Goal: Check status: Check status

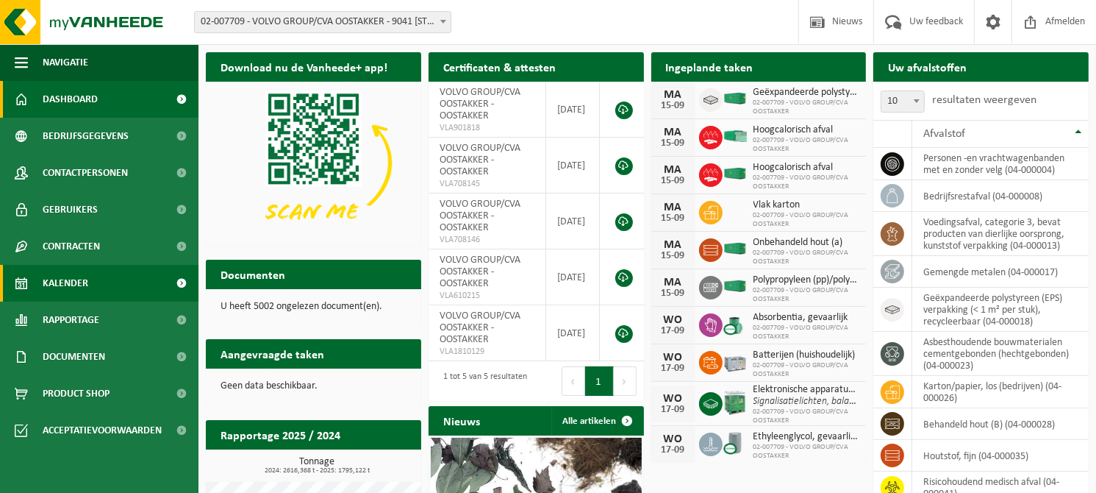
click at [68, 280] on span "Kalender" at bounding box center [66, 283] width 46 height 37
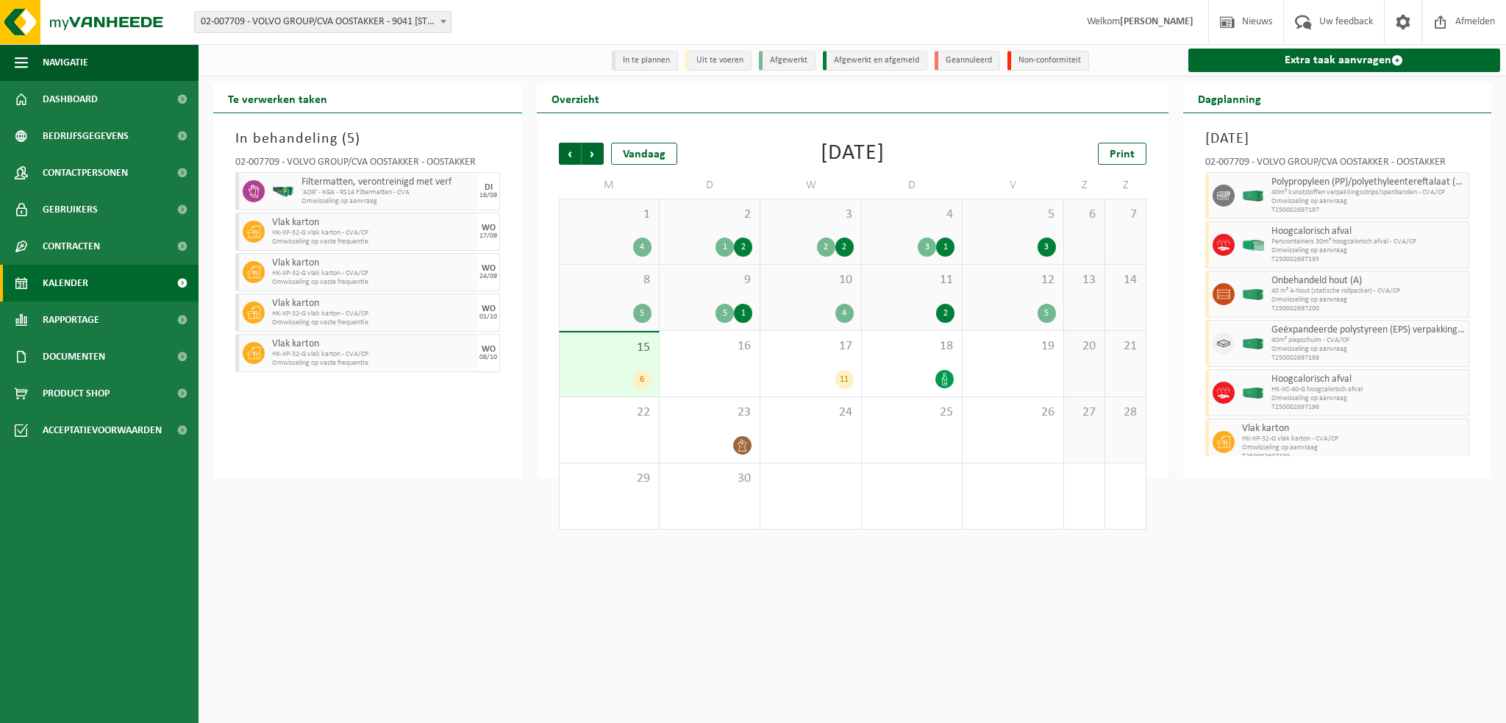
click at [811, 297] on div "10 4" at bounding box center [810, 297] width 100 height 65
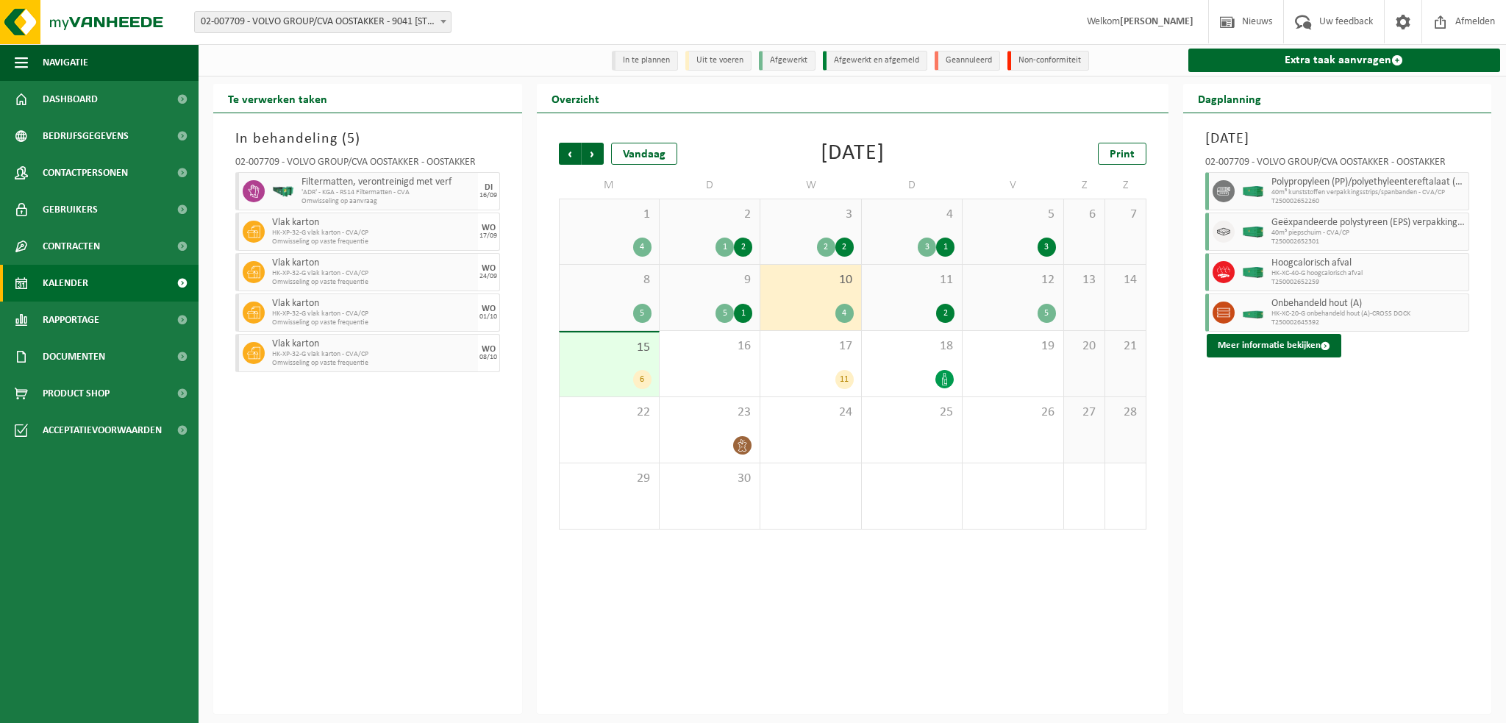
click at [698, 285] on span "9" at bounding box center [709, 280] width 85 height 16
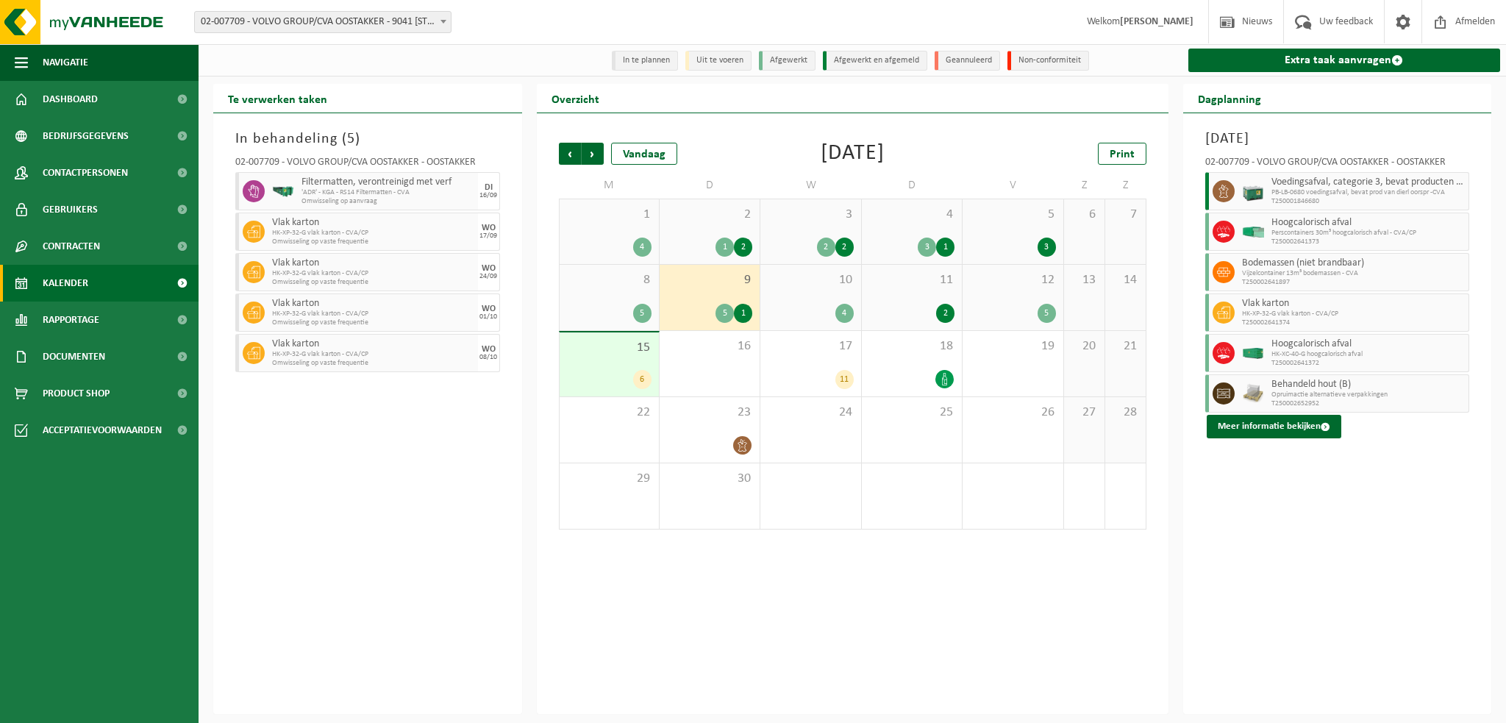
click at [609, 363] on div "15 6" at bounding box center [609, 364] width 99 height 64
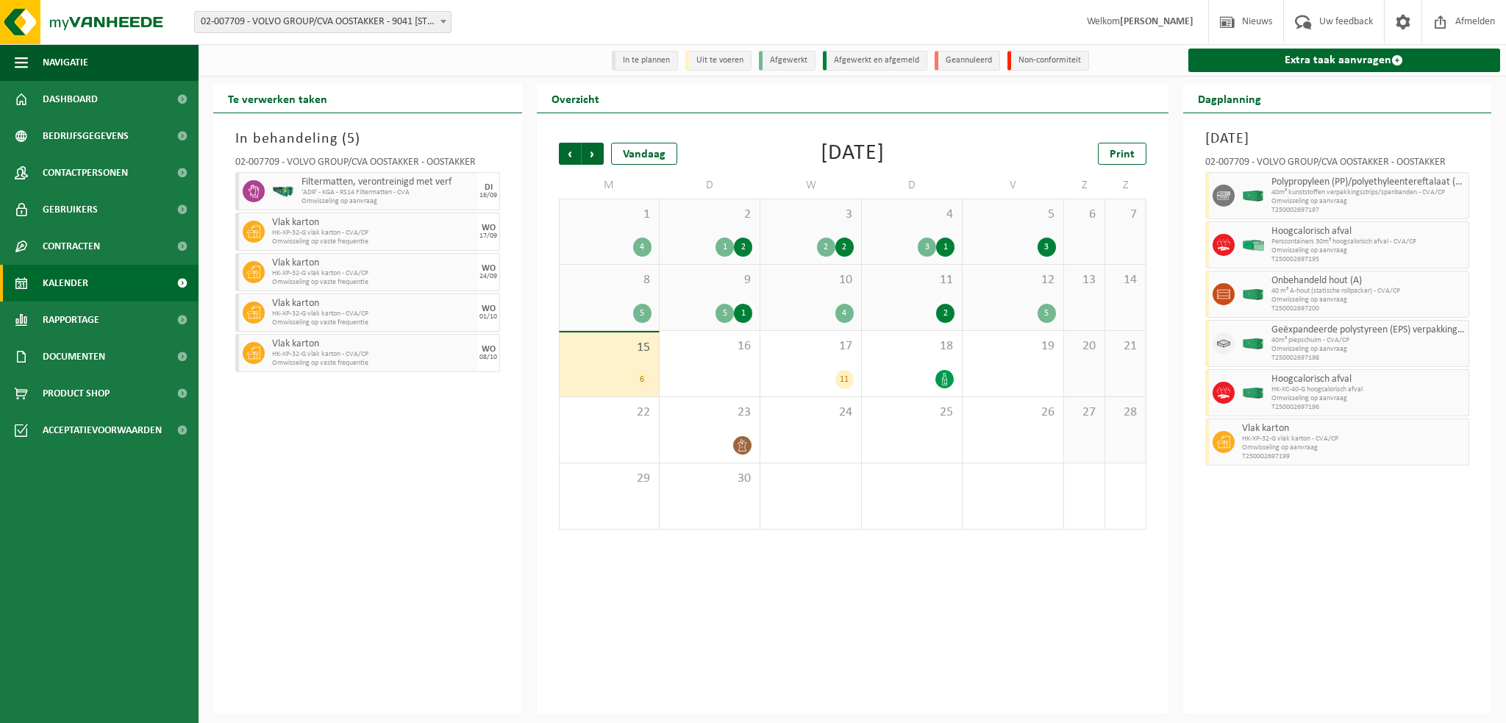
click at [826, 293] on div "10 4" at bounding box center [810, 297] width 100 height 65
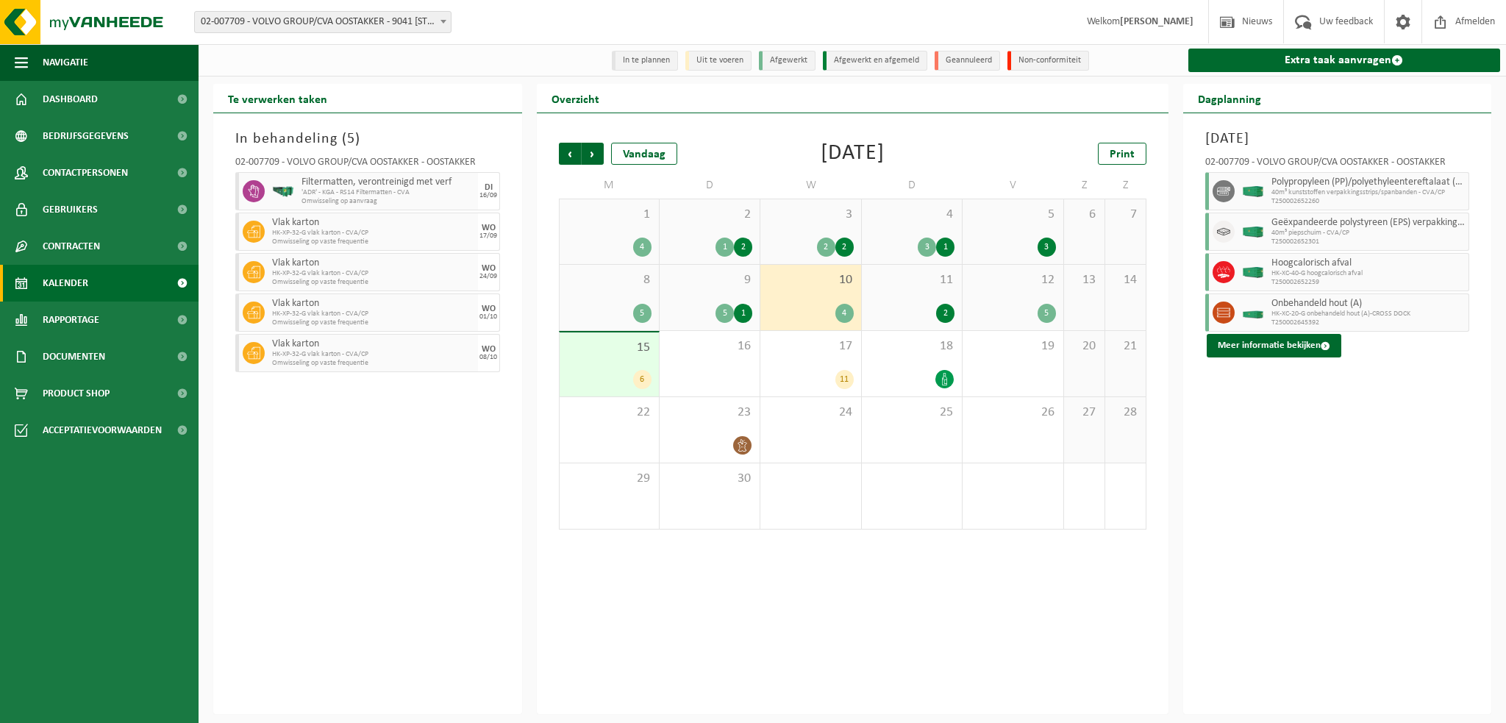
click at [915, 288] on span "11" at bounding box center [911, 280] width 85 height 16
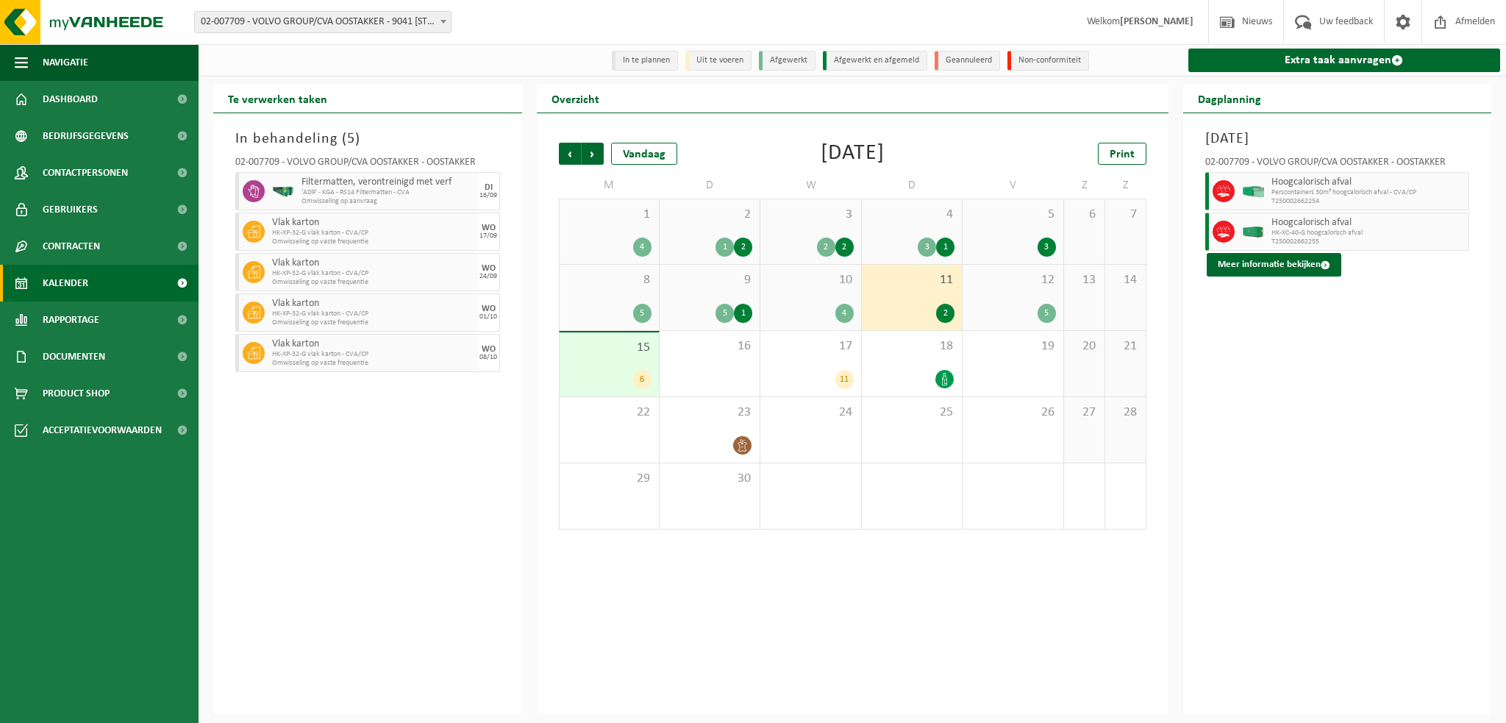
click at [726, 284] on span "9" at bounding box center [709, 280] width 85 height 16
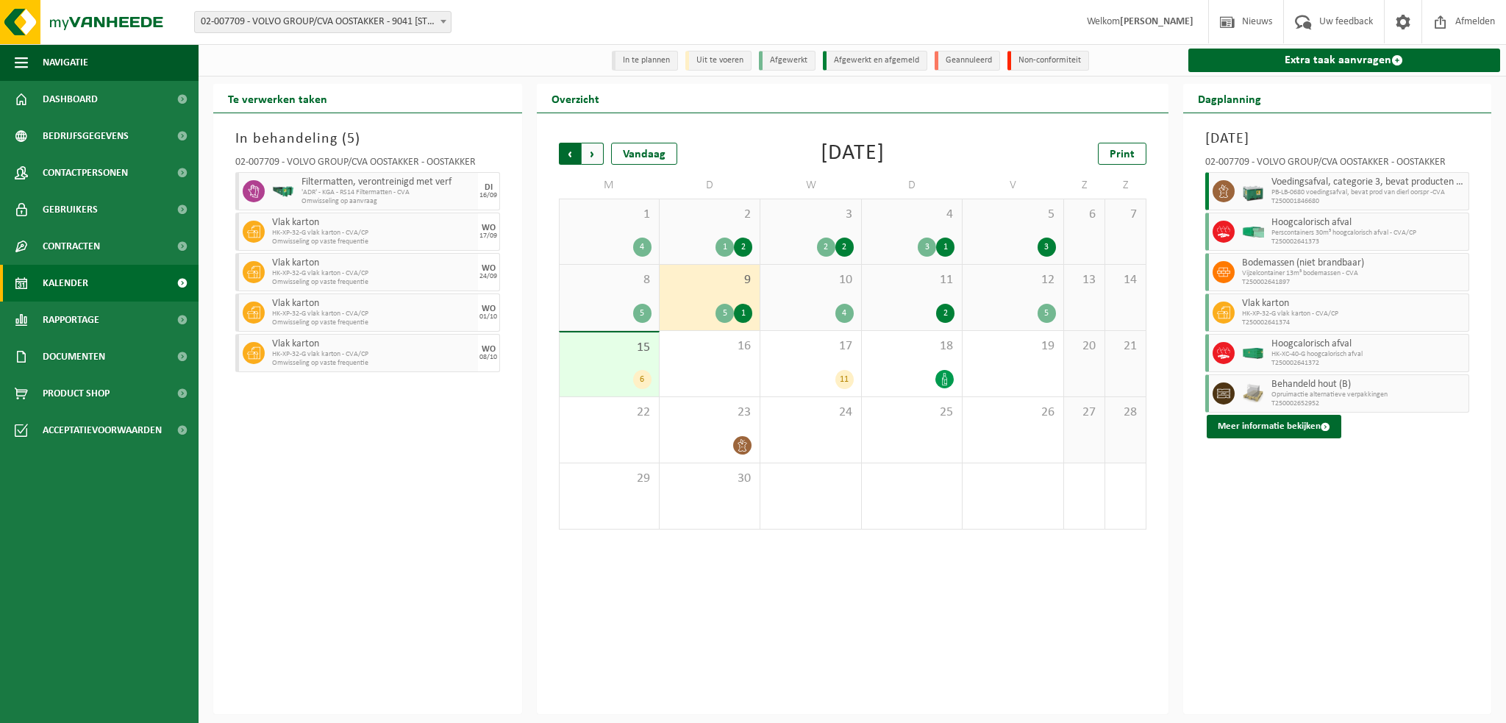
click at [590, 158] on span "Volgende" at bounding box center [593, 154] width 22 height 22
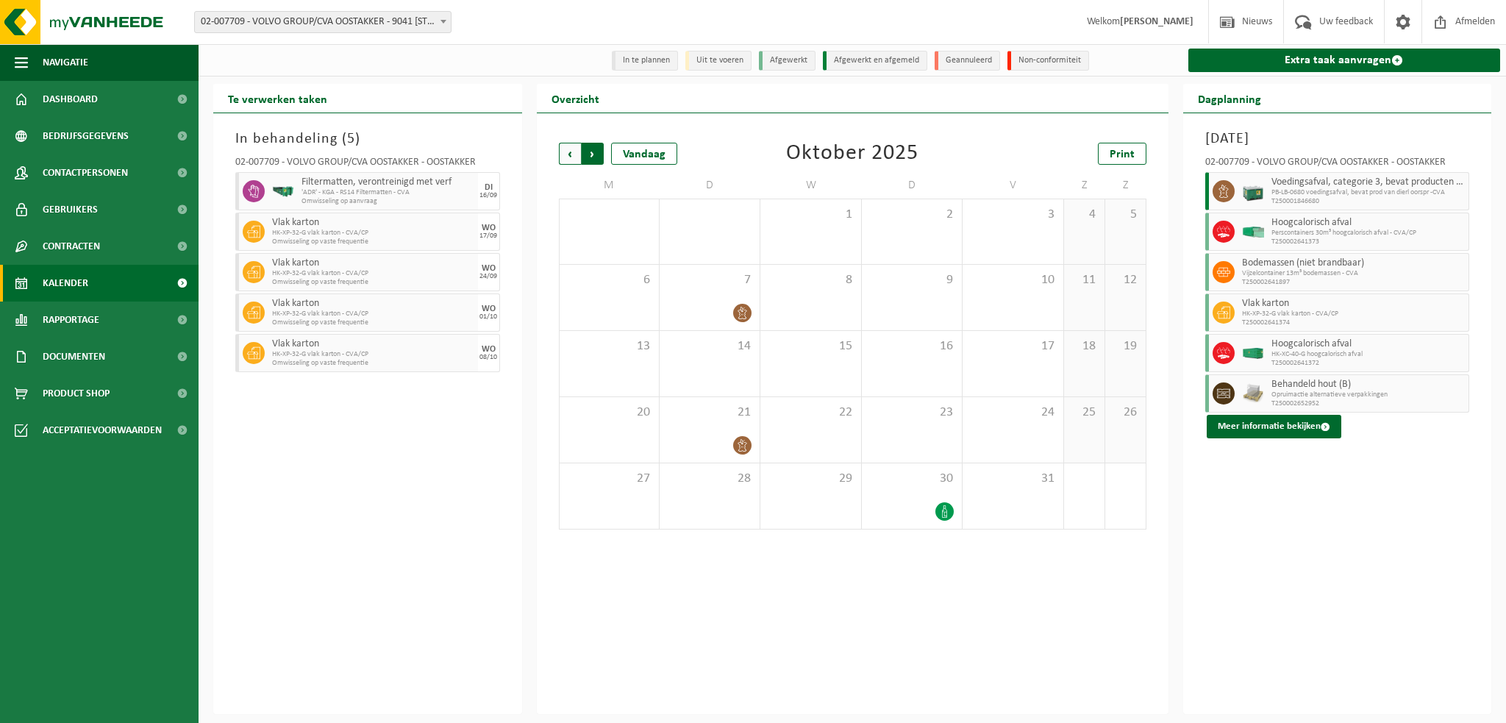
click at [563, 154] on span "Vorige" at bounding box center [570, 154] width 22 height 22
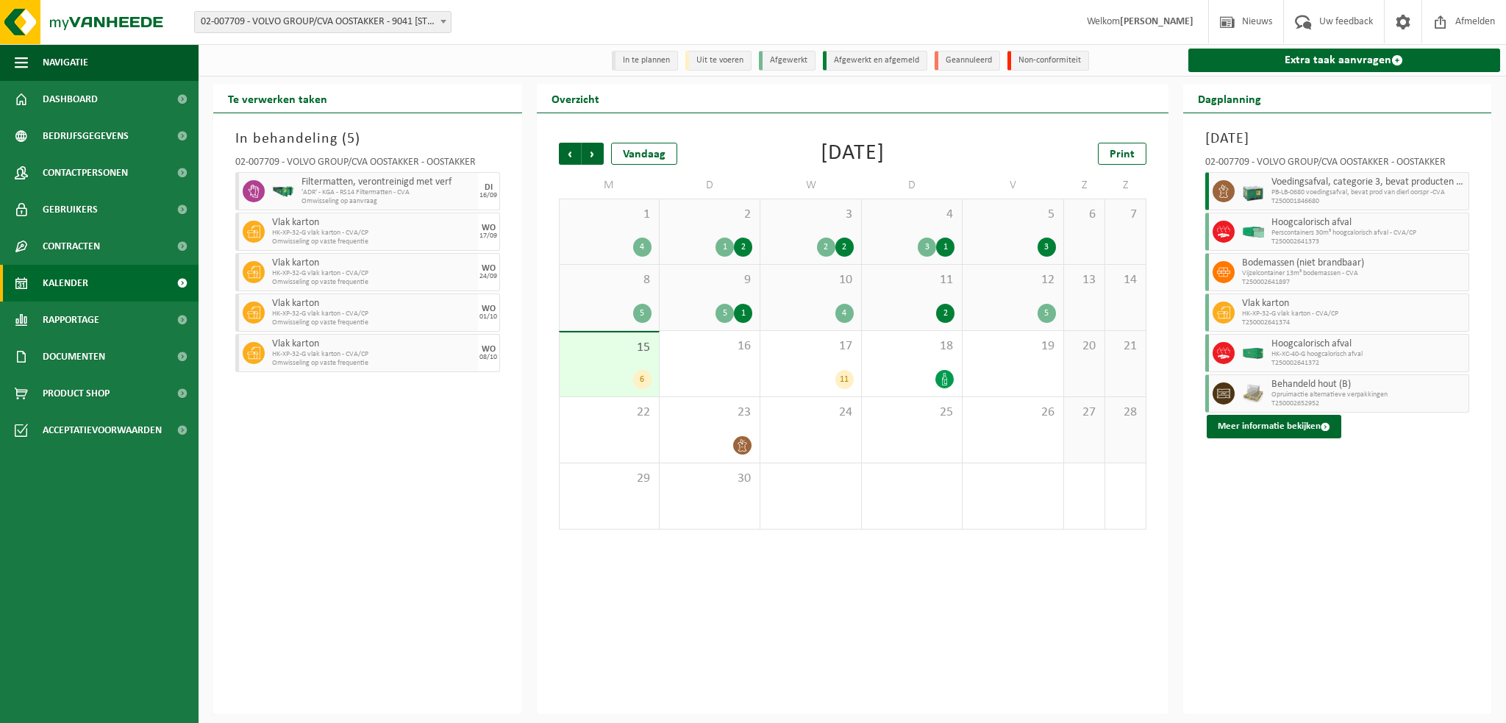
click at [612, 351] on span "15" at bounding box center [609, 348] width 85 height 16
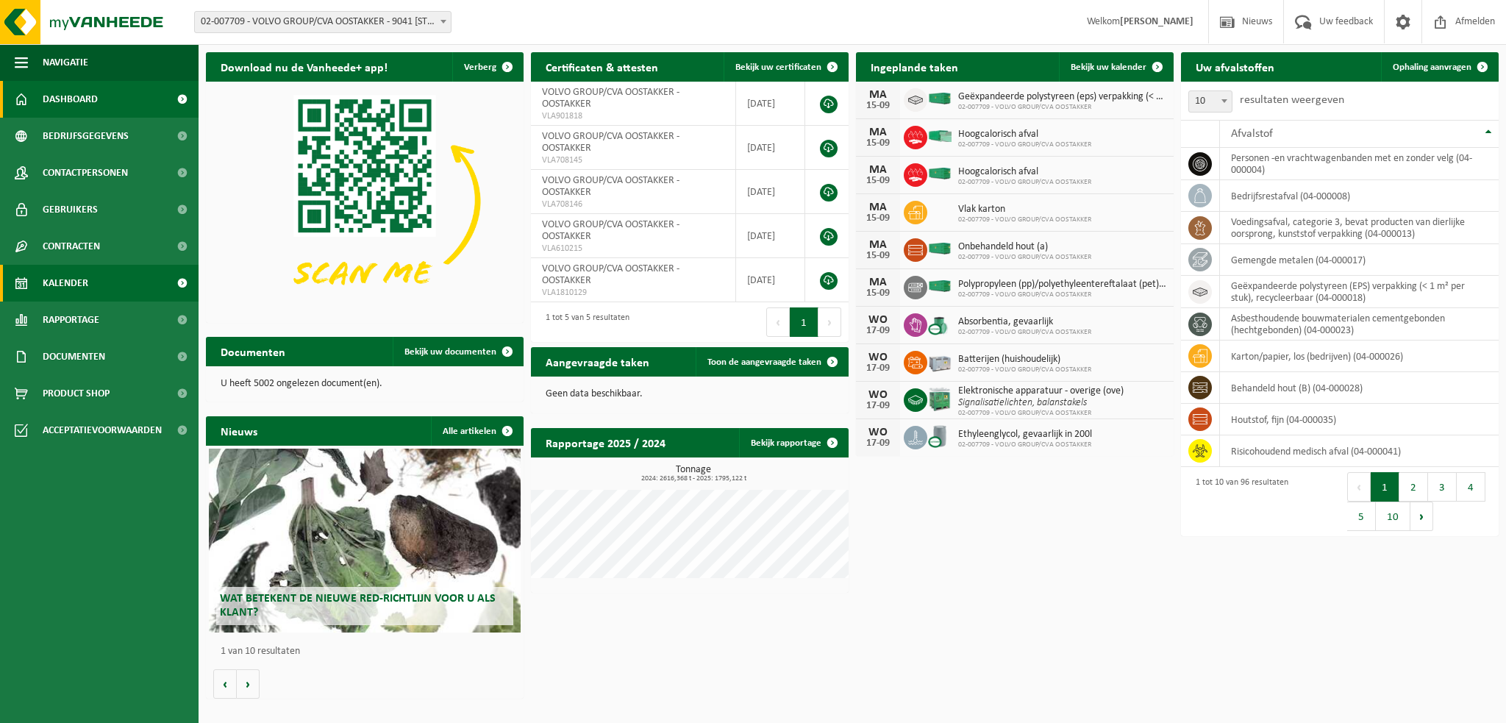
click at [68, 286] on span "Kalender" at bounding box center [66, 283] width 46 height 37
